Goal: Task Accomplishment & Management: Use online tool/utility

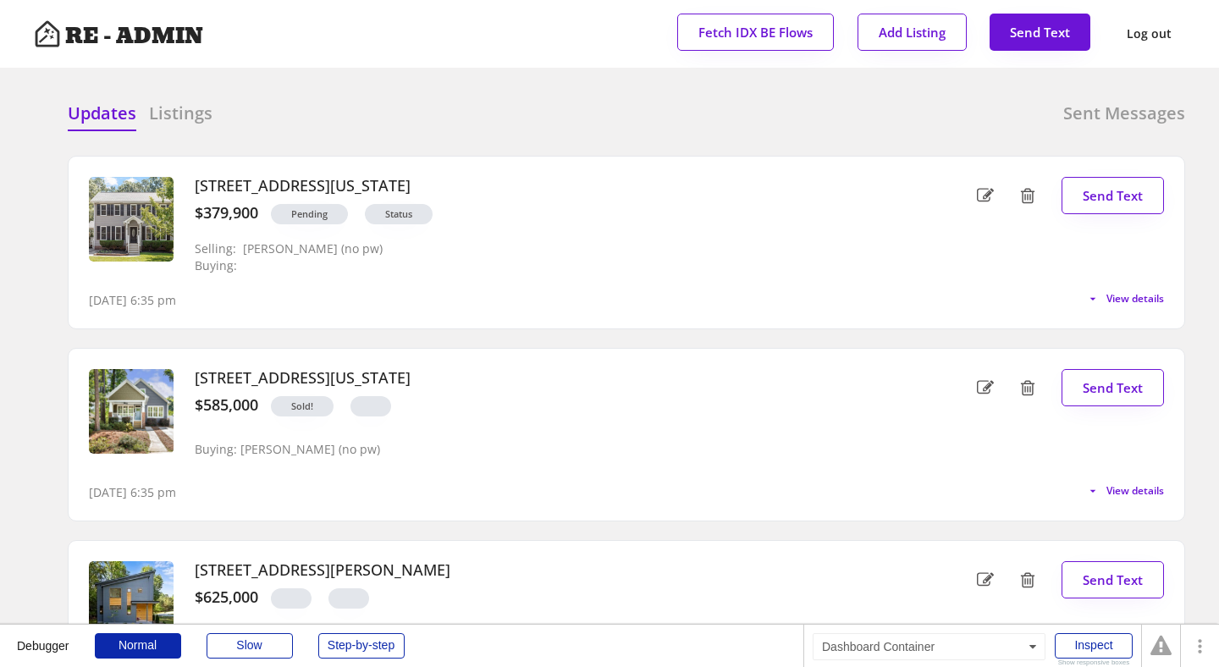
click at [496, 85] on div "Updates Listings Sent Messages [STREET_ADDRESS][US_STATE] $379,900 Pending Stat…" at bounding box center [609, 101] width 1151 height 41
click at [1121, 296] on span "View details" at bounding box center [1131, 299] width 63 height 10
select select ""professional""
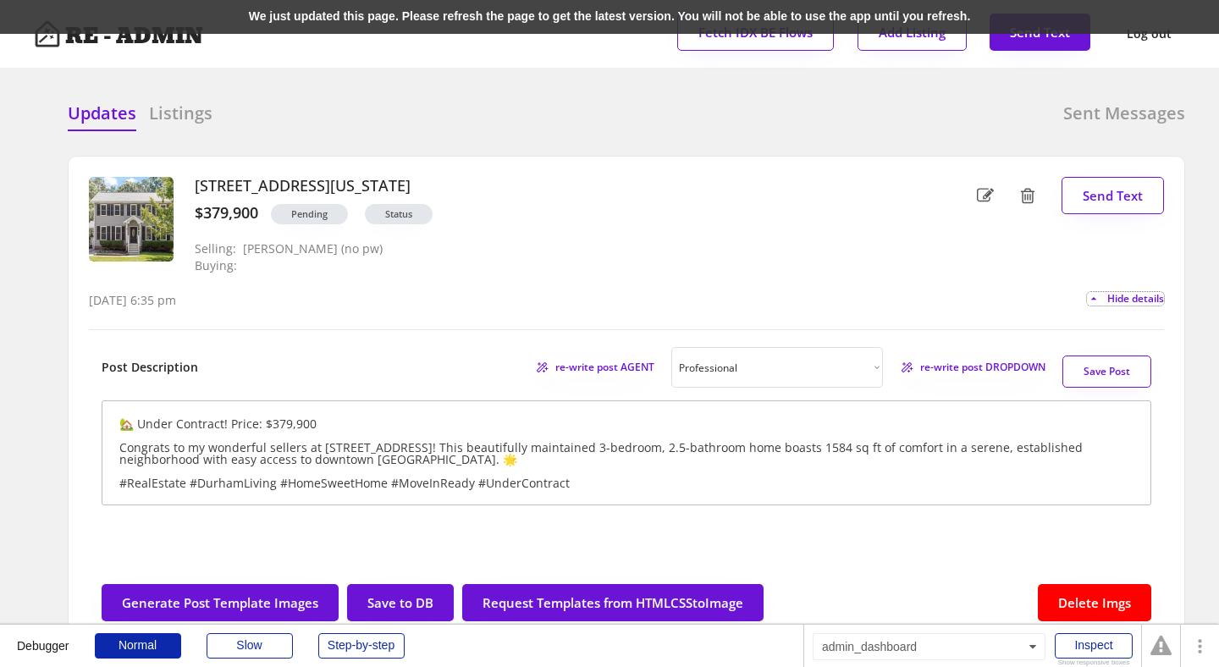
click at [410, 25] on div "We just updated this page. Please refresh the page to get the latest version. Y…" at bounding box center [609, 17] width 1219 height 34
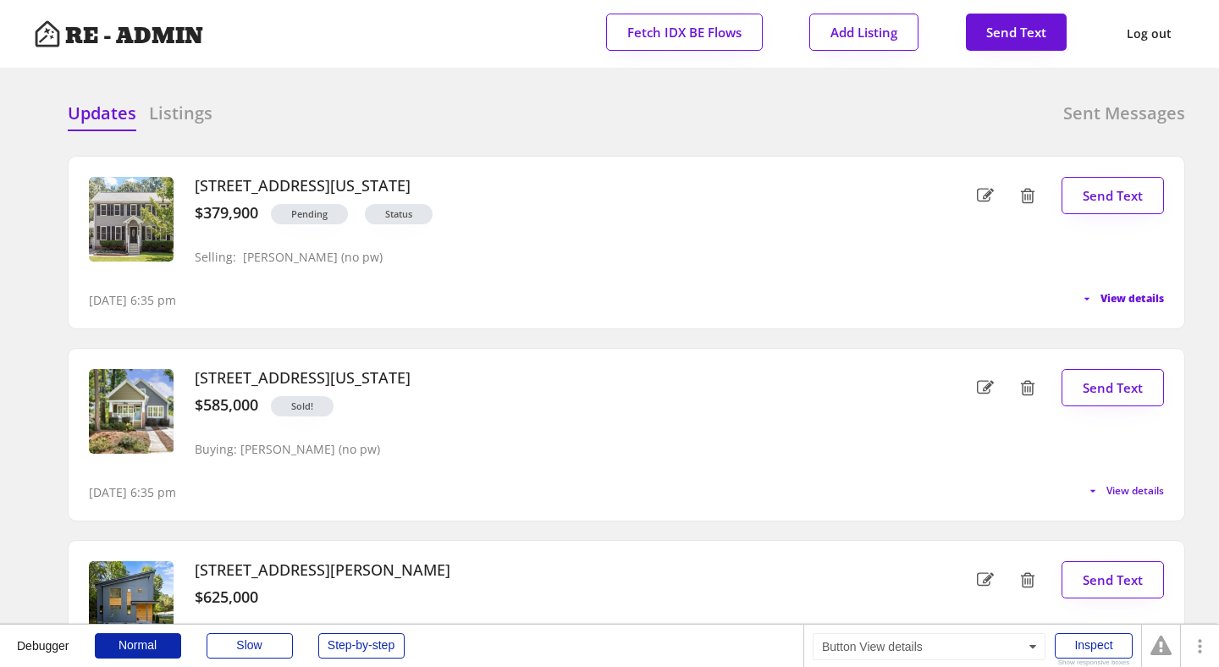
click at [1116, 298] on span "View details" at bounding box center [1131, 299] width 63 height 10
select select ""professional""
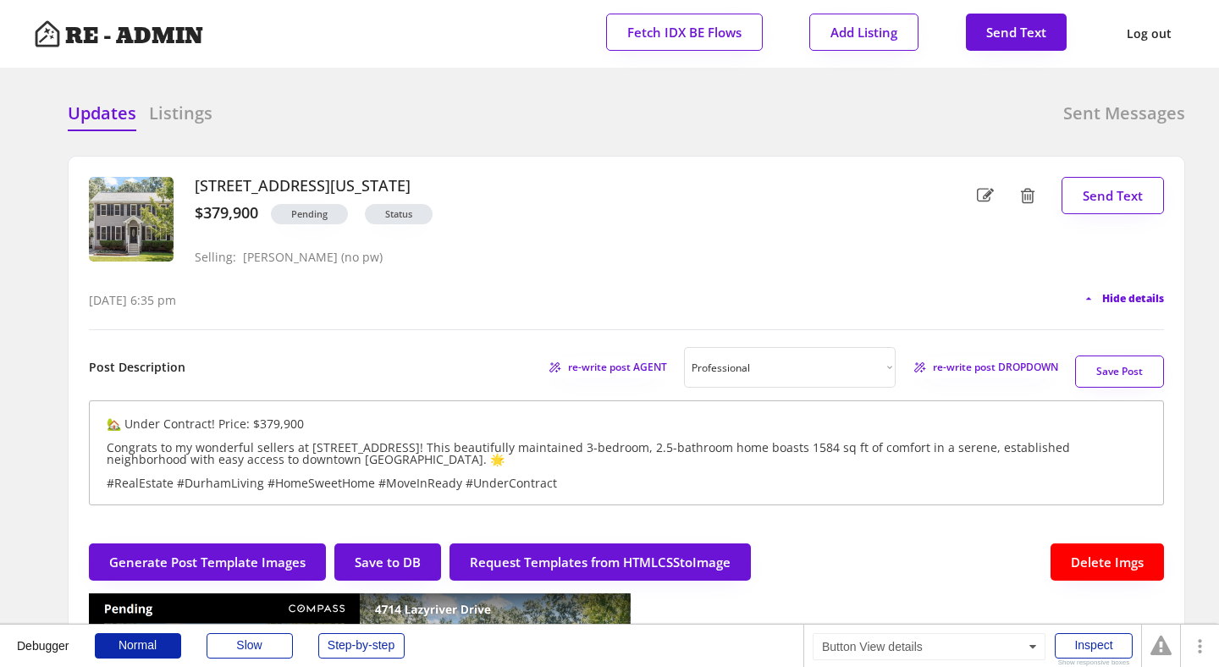
click at [1122, 295] on span "Hide details" at bounding box center [1133, 299] width 62 height 10
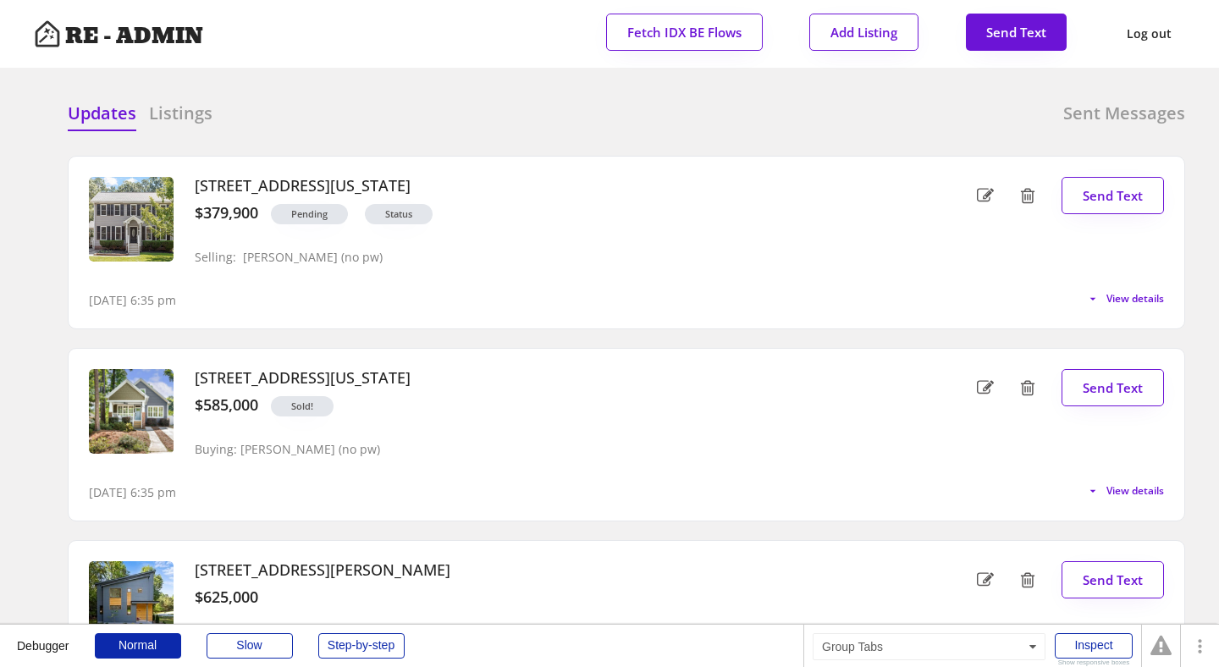
click at [547, 131] on div "Updates Listings Sent Messages" at bounding box center [626, 119] width 1117 height 34
